Goal: Task Accomplishment & Management: Complete application form

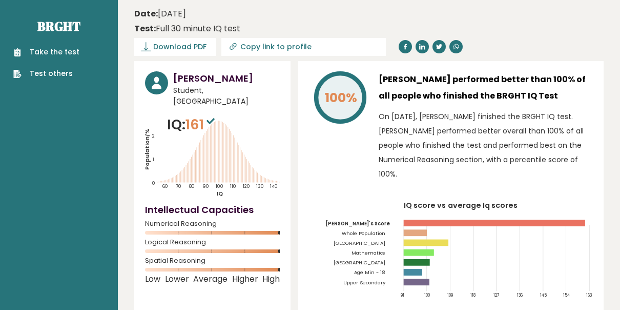
click at [215, 118] on icon at bounding box center [211, 121] width 8 height 6
click at [221, 114] on icon "Population/% IQ 0 1 2 60 70 80 90 100 110 120 130 140" at bounding box center [212, 155] width 135 height 83
click at [197, 115] on span "161" at bounding box center [202, 124] width 32 height 19
click at [201, 115] on span "161" at bounding box center [202, 124] width 32 height 19
click at [194, 115] on span "161" at bounding box center [202, 124] width 32 height 19
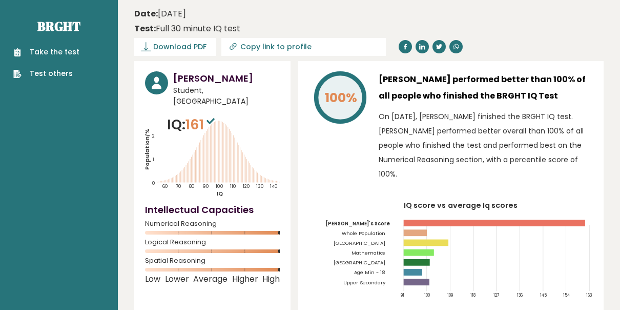
click at [171, 114] on p "IQ: 161" at bounding box center [192, 124] width 50 height 20
click at [186, 115] on p "IQ: 161" at bounding box center [192, 124] width 50 height 20
click at [182, 114] on p "IQ: 161" at bounding box center [192, 124] width 50 height 20
click at [197, 115] on span "161" at bounding box center [202, 124] width 32 height 19
drag, startPoint x: 208, startPoint y: 115, endPoint x: 204, endPoint y: 111, distance: 5.8
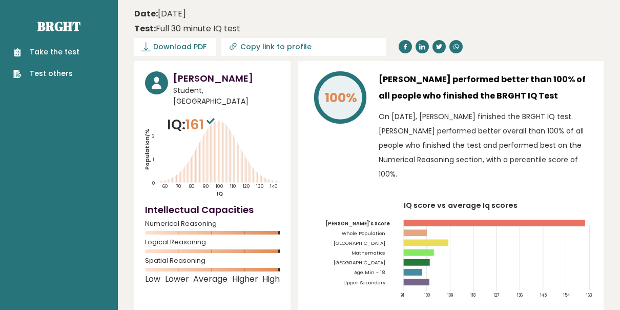
click at [208, 114] on sup at bounding box center [210, 120] width 13 height 14
click at [202, 115] on span "161" at bounding box center [202, 124] width 32 height 19
click at [197, 115] on span "161" at bounding box center [202, 124] width 32 height 19
click at [201, 115] on span "161" at bounding box center [202, 124] width 32 height 19
click at [194, 115] on span "161" at bounding box center [202, 124] width 32 height 19
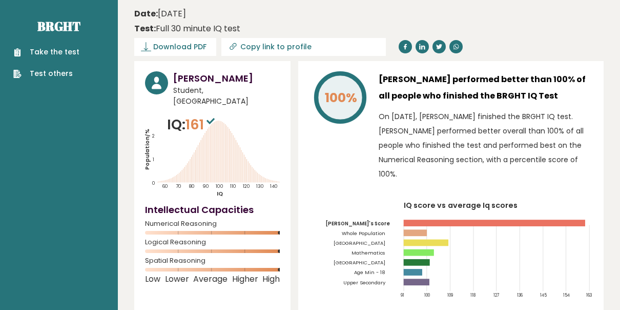
click at [173, 114] on p "IQ: 161" at bounding box center [192, 124] width 50 height 20
click at [56, 73] on link "Test others" at bounding box center [46, 73] width 66 height 11
drag, startPoint x: 159, startPoint y: 15, endPoint x: 233, endPoint y: 14, distance: 73.8
click at [233, 14] on div "Date: March 16, 2025 Test: Full 30 minute IQ test" at bounding box center [361, 21] width 454 height 27
drag, startPoint x: 233, startPoint y: 14, endPoint x: 207, endPoint y: 24, distance: 27.9
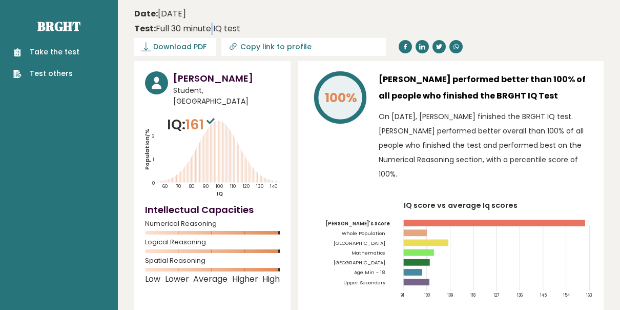
click at [207, 24] on div "Test: Full 30 minute IQ test" at bounding box center [187, 29] width 106 height 12
drag, startPoint x: 207, startPoint y: 24, endPoint x: 190, endPoint y: 21, distance: 17.6
click at [190, 21] on div "Date: March 16, 2025 Test: Full 30 minute IQ test" at bounding box center [361, 21] width 454 height 27
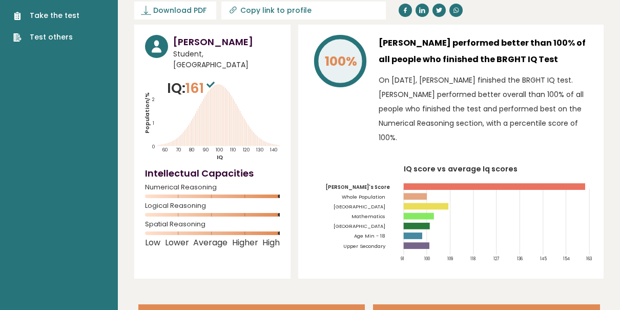
scroll to position [40, 0]
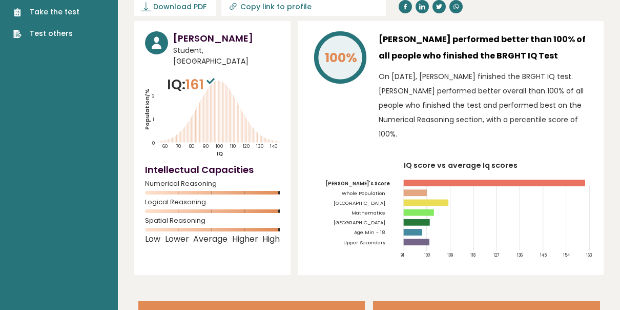
click at [414, 229] on rect at bounding box center [413, 232] width 18 height 7
drag, startPoint x: 501, startPoint y: 235, endPoint x: 434, endPoint y: 240, distance: 67.3
click at [434, 240] on icon "IQ score vs average Iq scores 91 100 109 118 127 136 145 154 163 Aanik's Score …" at bounding box center [451, 212] width 284 height 103
drag, startPoint x: 434, startPoint y: 240, endPoint x: 363, endPoint y: 242, distance: 70.2
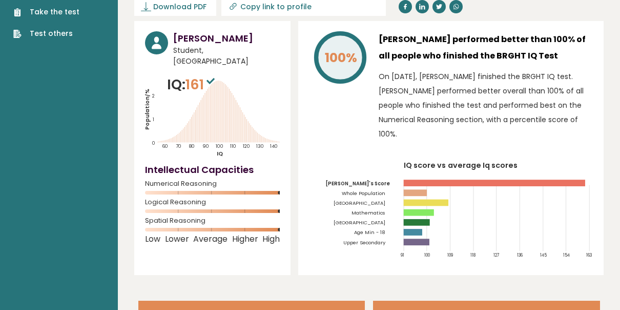
click at [363, 242] on icon "IQ score vs average Iq scores 91 100 109 118 127 136 145 154 163 Aanik's Score …" at bounding box center [451, 212] width 284 height 103
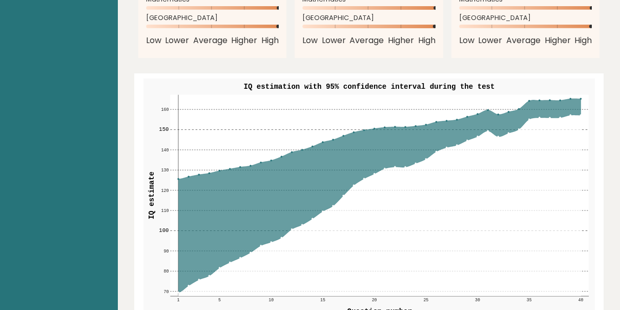
scroll to position [1133, 0]
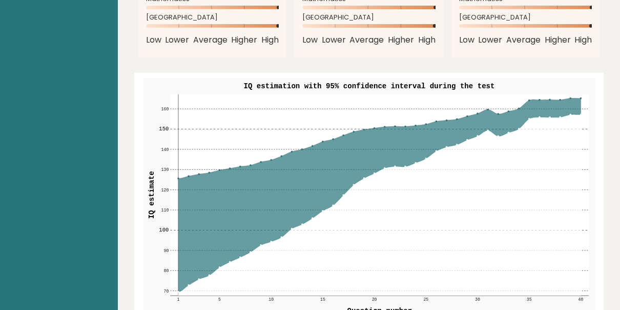
drag, startPoint x: 181, startPoint y: 152, endPoint x: 188, endPoint y: 146, distance: 9.4
click at [188, 146] on g "70 70 80 80 90 90 100 100 110 110 120 120 130 130 140 140 150 150 160 160 1 5 1…" at bounding box center [374, 197] width 430 height 207
click at [178, 151] on g "70 70 80 80 90 90 100 100 110 110 120 120 130 130 140 140 150 150 160 160 1 5 1…" at bounding box center [369, 198] width 452 height 241
click at [200, 167] on icon at bounding box center [379, 194] width 402 height 193
click at [239, 187] on icon at bounding box center [379, 194] width 402 height 193
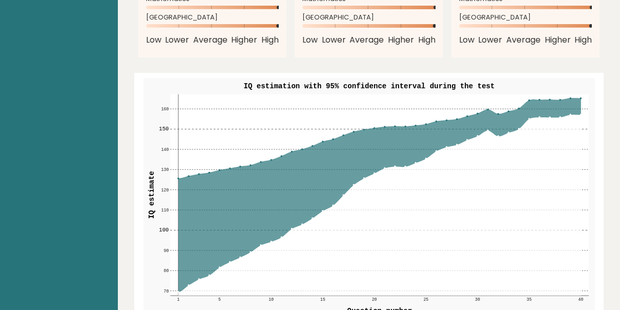
drag, startPoint x: 204, startPoint y: 146, endPoint x: 211, endPoint y: 160, distance: 15.8
click at [208, 152] on icon at bounding box center [379, 194] width 402 height 193
drag, startPoint x: 213, startPoint y: 163, endPoint x: 217, endPoint y: 171, distance: 9.2
click at [217, 171] on icon at bounding box center [379, 194] width 402 height 193
drag, startPoint x: 166, startPoint y: 201, endPoint x: 204, endPoint y: 197, distance: 39.2
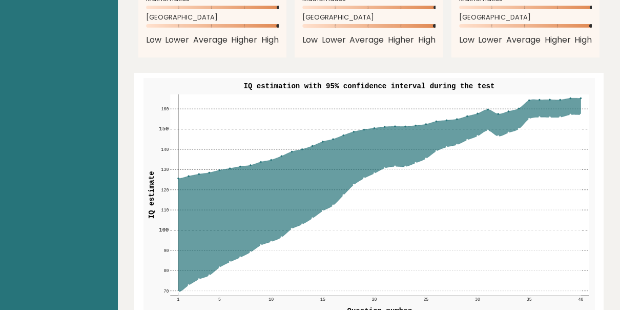
click at [176, 199] on g "70 70 80 80 90 90 100 100 110 110 120 120 130 130 140 140 150 150 160 160 1 5 1…" at bounding box center [374, 197] width 430 height 207
click at [206, 195] on icon at bounding box center [379, 194] width 402 height 193
click at [237, 197] on g "70 70 80 80 90 90 100 100 110 110 120 120 130 130 140 140 150 150 160 160 1 5 1…" at bounding box center [374, 197] width 430 height 207
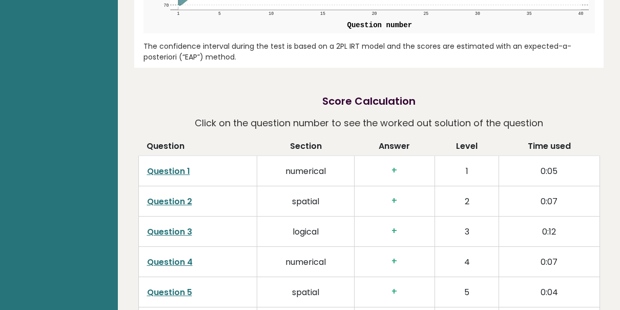
scroll to position [0, 0]
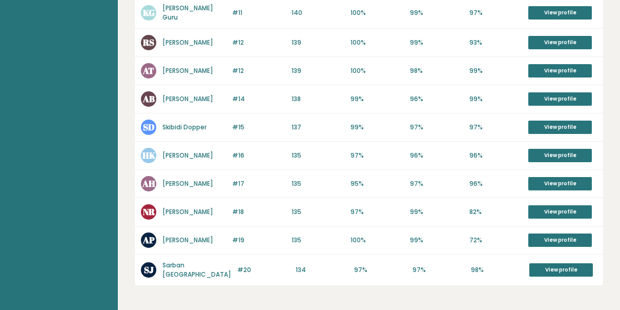
scroll to position [508, 0]
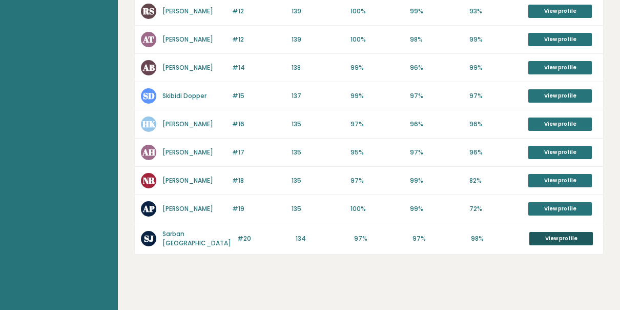
click at [549, 232] on link "View profile" at bounding box center [561, 238] width 64 height 13
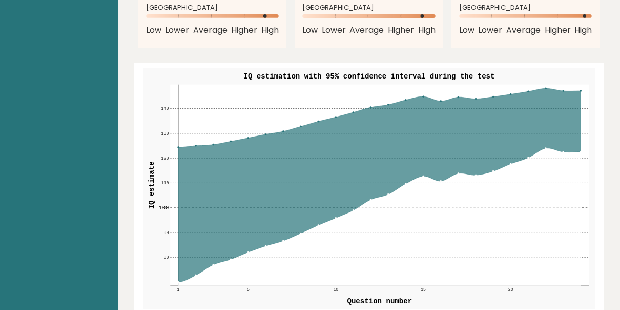
scroll to position [1116, 0]
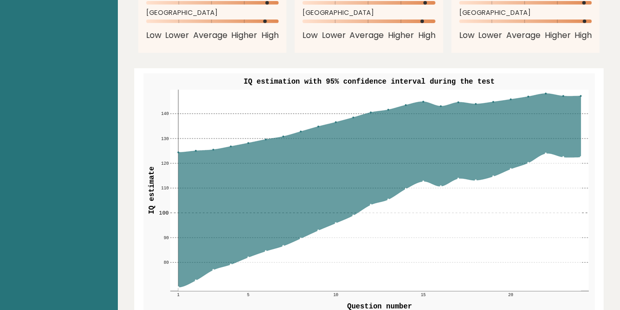
click at [579, 151] on icon at bounding box center [379, 189] width 402 height 193
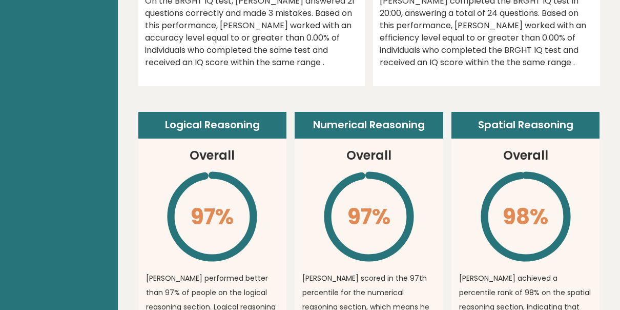
scroll to position [0, 0]
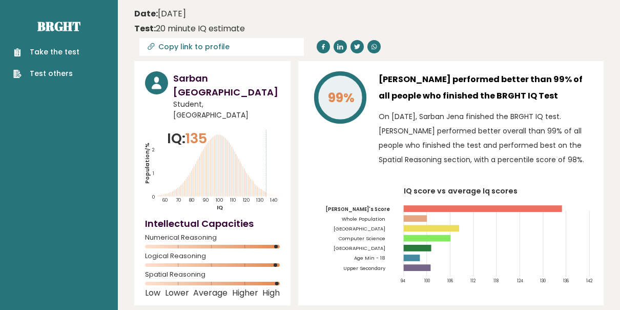
click at [55, 51] on link "Take the test" at bounding box center [46, 52] width 66 height 11
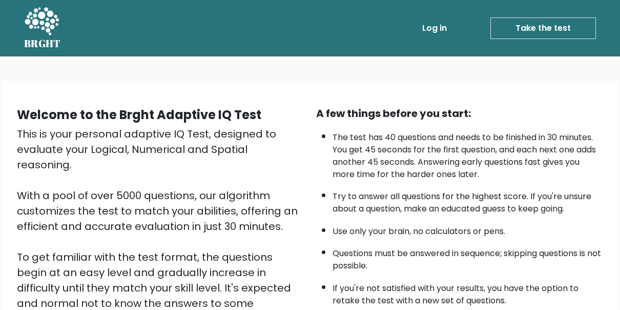
scroll to position [160, 0]
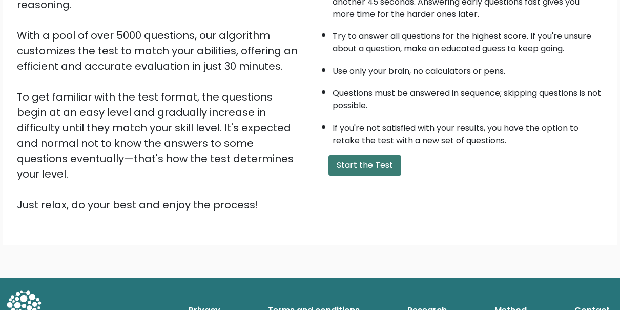
click at [367, 167] on button "Start the Test" at bounding box center [365, 165] width 73 height 20
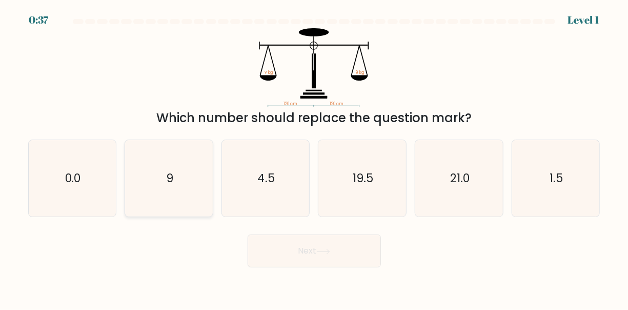
click at [179, 190] on icon "9" at bounding box center [169, 178] width 77 height 77
click at [314, 157] on input "b. 9" at bounding box center [314, 156] width 1 height 3
radio input "true"
click at [283, 248] on button "Next" at bounding box center [314, 250] width 133 height 33
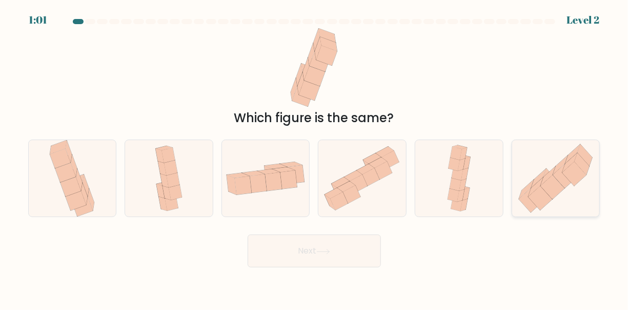
click at [566, 178] on icon at bounding box center [565, 175] width 24 height 24
click at [315, 157] on input "f." at bounding box center [314, 156] width 1 height 3
radio input "true"
click at [307, 257] on button "Next" at bounding box center [314, 250] width 133 height 33
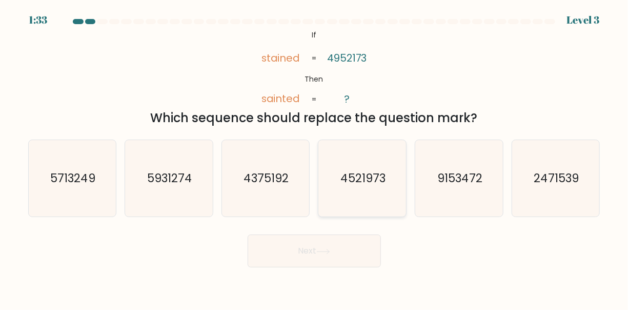
click at [371, 194] on icon "4521973" at bounding box center [362, 178] width 77 height 77
click at [315, 157] on input "d. 4521973" at bounding box center [314, 156] width 1 height 3
radio input "true"
click at [323, 254] on button "Next" at bounding box center [314, 250] width 133 height 33
